Goal: Check status: Check status

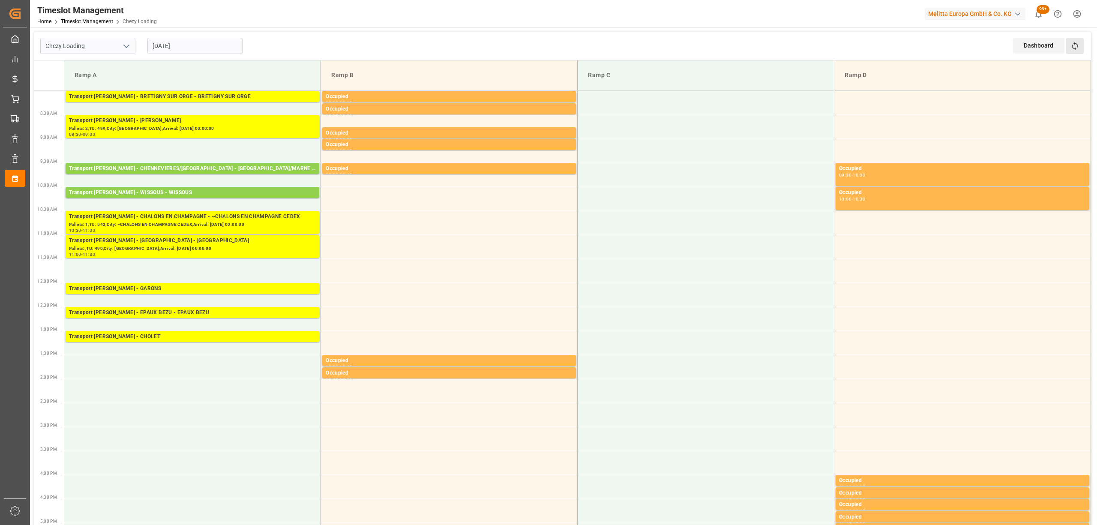
click at [1067, 52] on button "Refresh Time Slots" at bounding box center [1075, 46] width 18 height 16
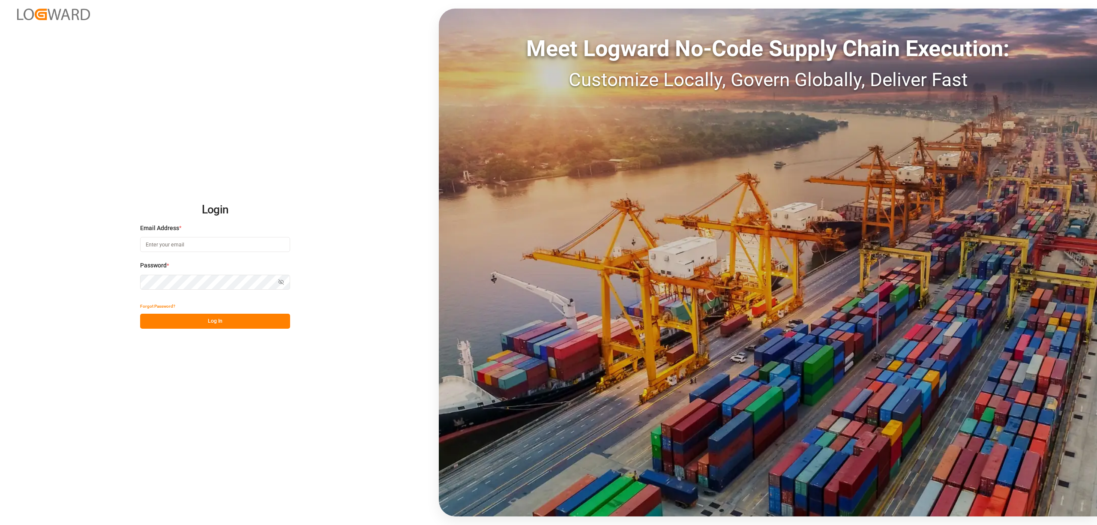
type input "[EMAIL_ADDRESS][PERSON_NAME][DOMAIN_NAME]"
drag, startPoint x: 222, startPoint y: 311, endPoint x: 227, endPoint y: 321, distance: 11.7
click at [224, 315] on div "Forgot Password? Log In" at bounding box center [215, 314] width 150 height 30
click at [227, 321] on button "Log In" at bounding box center [215, 321] width 150 height 15
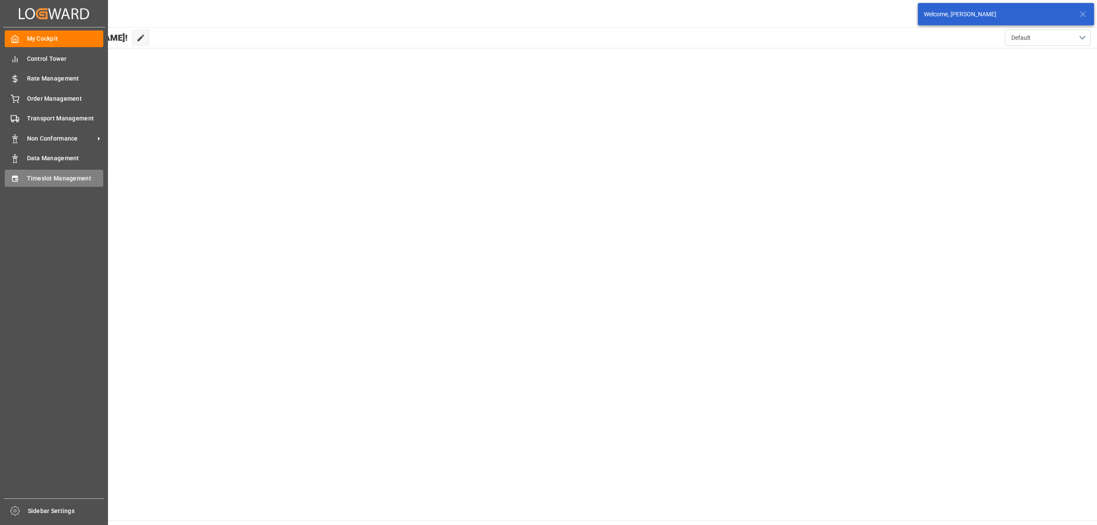
click at [16, 170] on div "Timeslot Management Timeslot Management" at bounding box center [54, 178] width 99 height 17
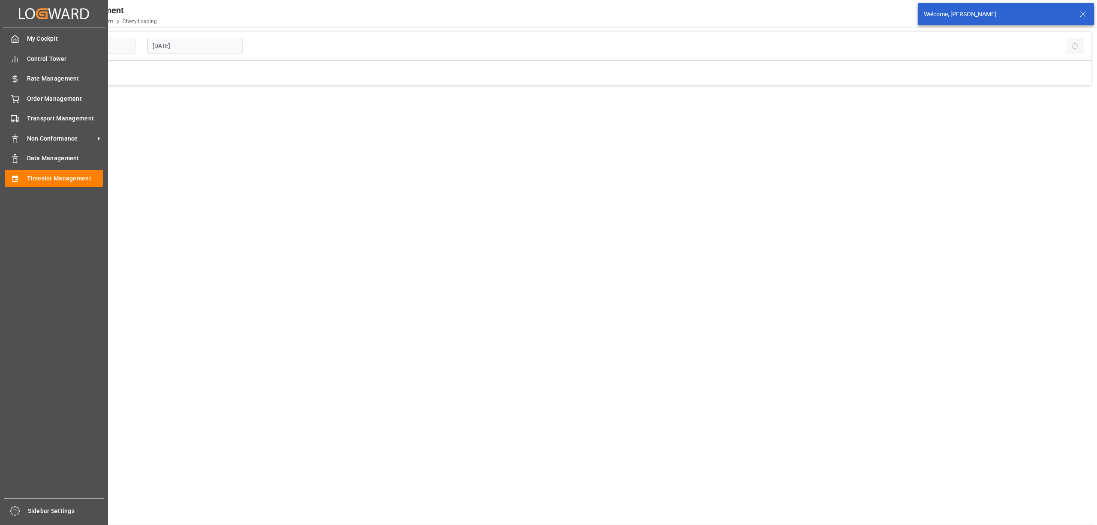
type input "Chezy Loading"
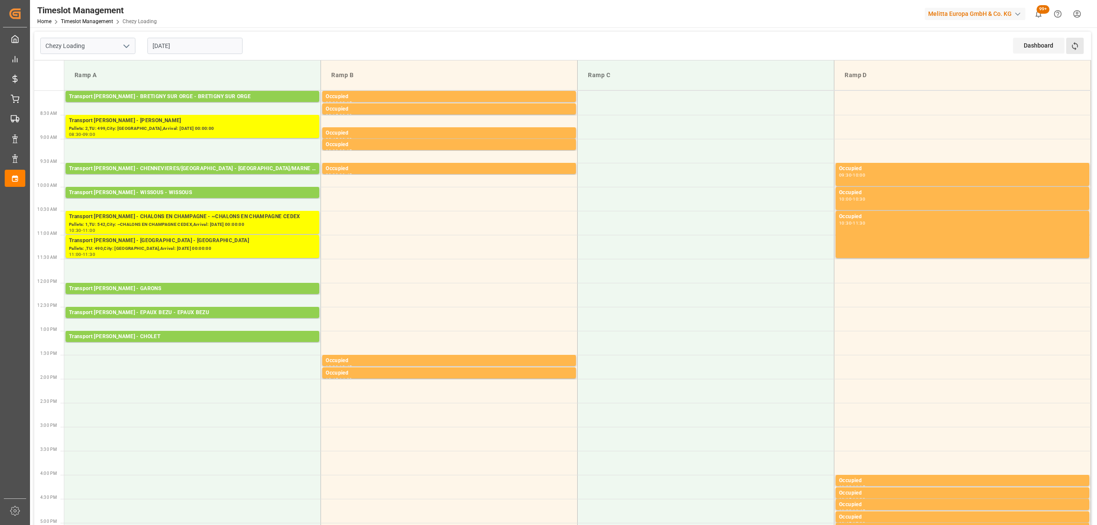
click at [1080, 47] on button "Refresh Time Slots" at bounding box center [1075, 46] width 18 height 16
click at [303, 40] on div "Chezy Loading [DATE] Dashboard View Dashboard Refresh Time Slots" at bounding box center [562, 46] width 1056 height 29
click at [1086, 50] on div "Dashboard View Dashboard Refresh Time Slots" at bounding box center [1052, 46] width 78 height 28
click at [1081, 50] on button "Refresh Time Slots" at bounding box center [1075, 46] width 18 height 16
click at [1085, 51] on div "Dashboard View Dashboard Refresh Time Slots" at bounding box center [1052, 46] width 78 height 28
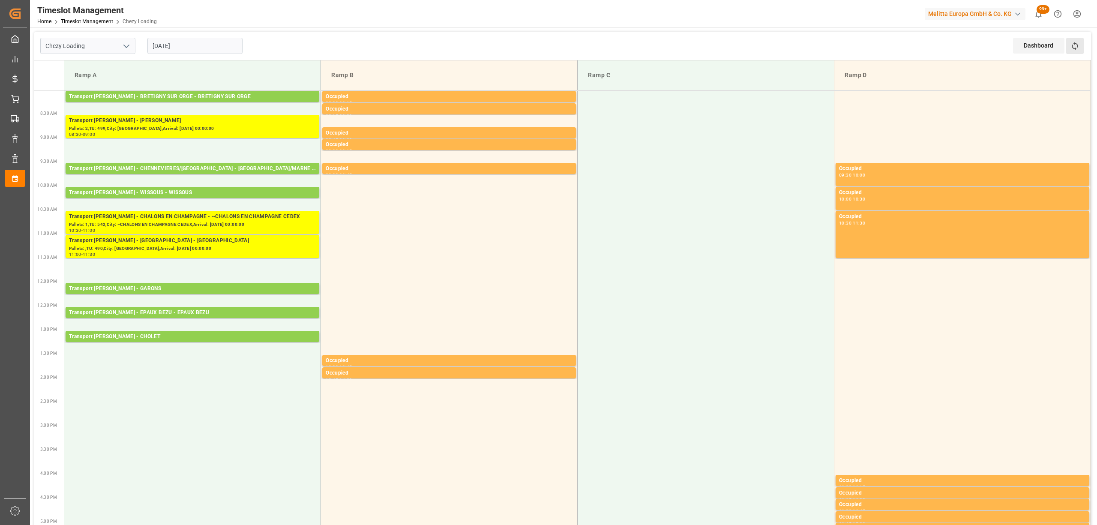
click at [1079, 43] on button "Refresh Time Slots" at bounding box center [1075, 46] width 18 height 16
click at [189, 45] on input "[DATE]" at bounding box center [194, 46] width 95 height 16
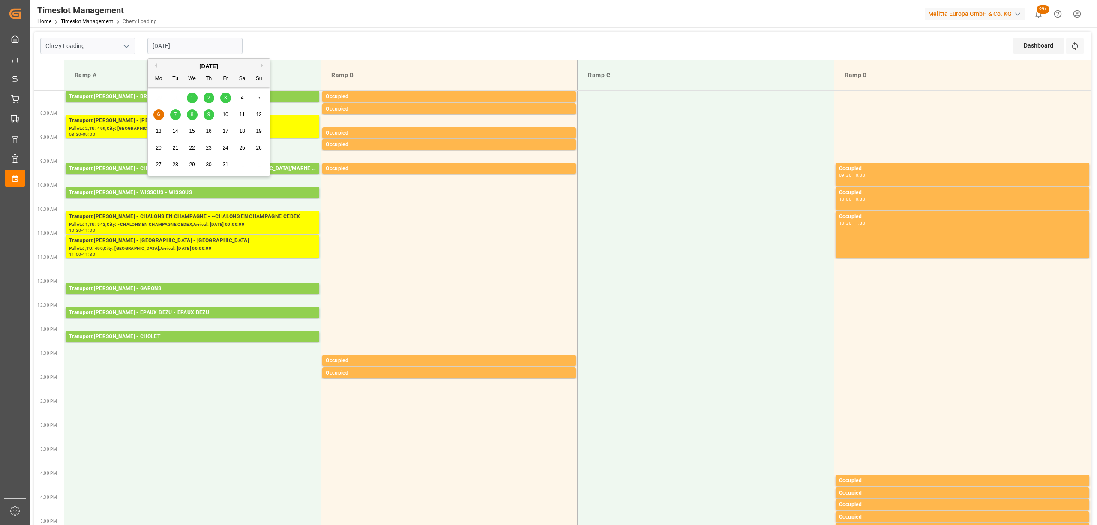
click at [226, 103] on div "3" at bounding box center [225, 98] width 11 height 10
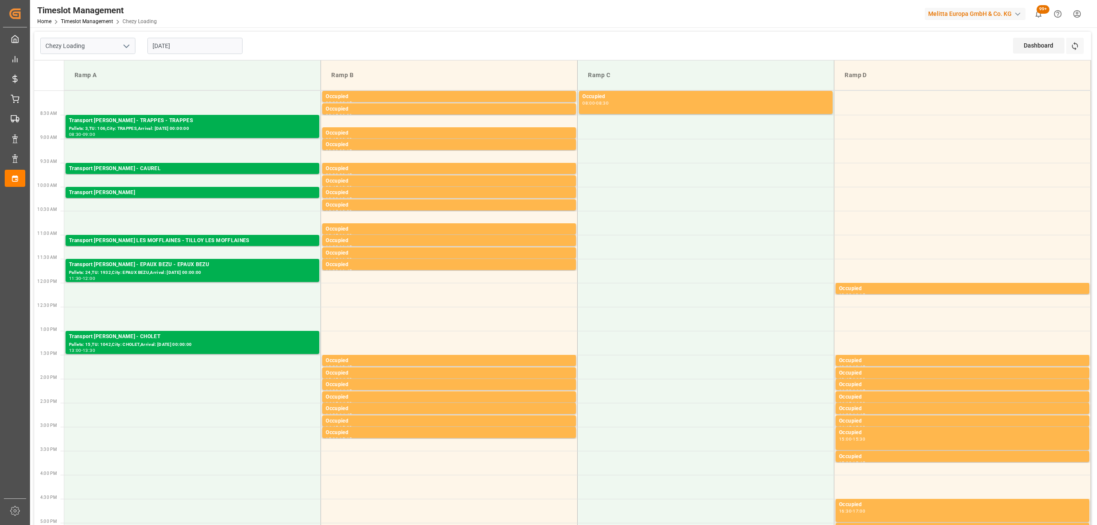
drag, startPoint x: 191, startPoint y: 37, endPoint x: 189, endPoint y: 44, distance: 7.1
click at [190, 39] on div "[DATE]" at bounding box center [194, 46] width 107 height 28
click at [188, 45] on input "[DATE]" at bounding box center [194, 46] width 95 height 16
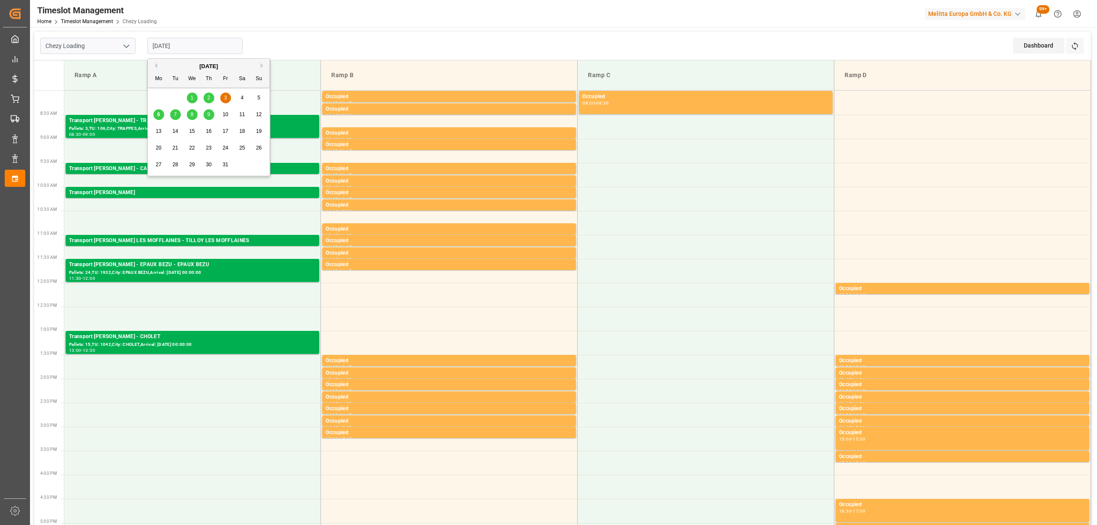
click at [159, 115] on span "6" at bounding box center [158, 114] width 3 height 6
type input "[DATE]"
